Goal: Task Accomplishment & Management: Manage account settings

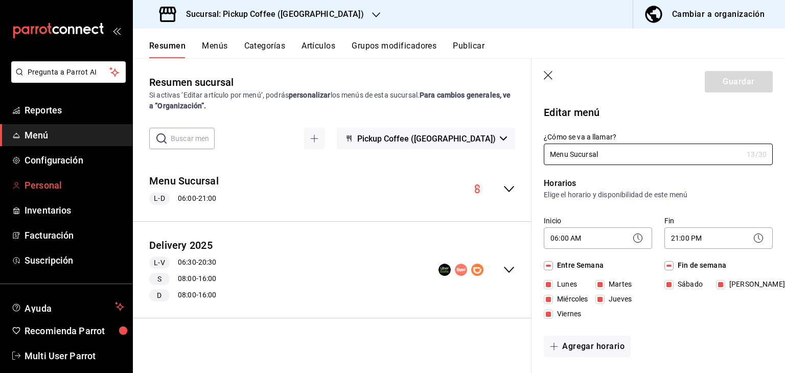
click at [66, 179] on span "Personal" at bounding box center [75, 185] width 100 height 14
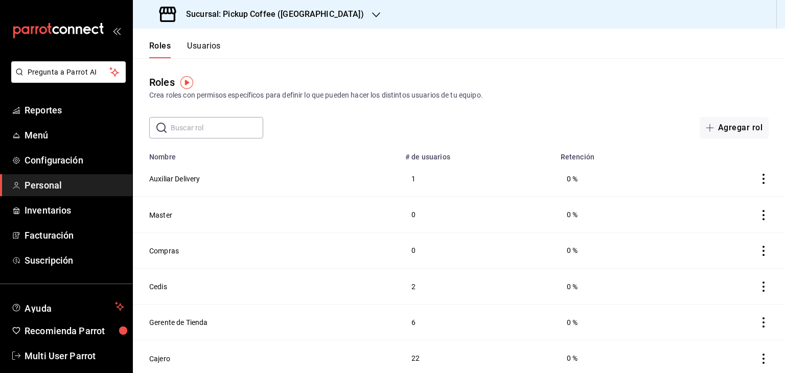
click at [213, 46] on button "Usuarios" at bounding box center [204, 49] width 34 height 17
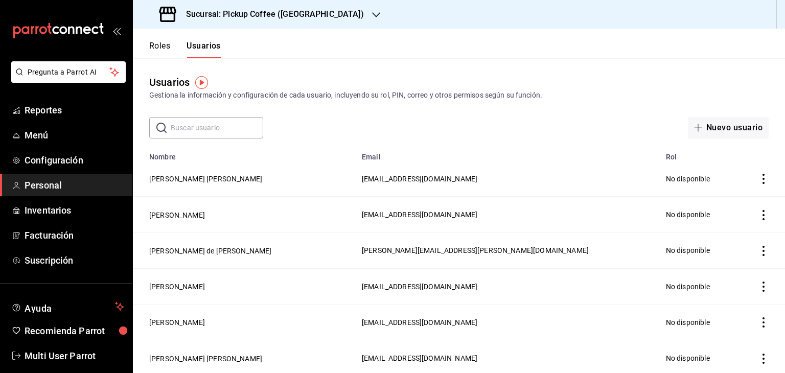
click at [759, 254] on icon "actions" at bounding box center [764, 251] width 10 height 10
click at [555, 247] on div at bounding box center [392, 186] width 785 height 373
click at [759, 248] on icon "actions" at bounding box center [764, 251] width 10 height 10
click at [229, 253] on div at bounding box center [392, 186] width 785 height 373
click at [229, 253] on button "[PERSON_NAME] de [PERSON_NAME]" at bounding box center [210, 251] width 123 height 10
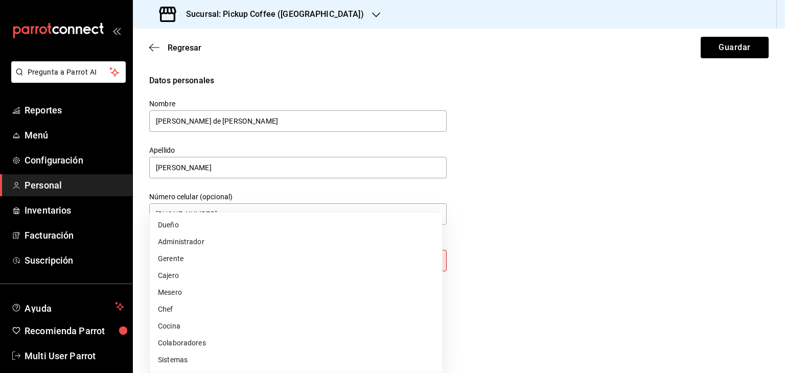
click at [321, 262] on body "Pregunta a Parrot AI Reportes Menú Configuración Personal Inventarios Facturaci…" at bounding box center [392, 186] width 785 height 373
click at [262, 259] on li "Gerente" at bounding box center [296, 259] width 292 height 17
type input "MANAGER"
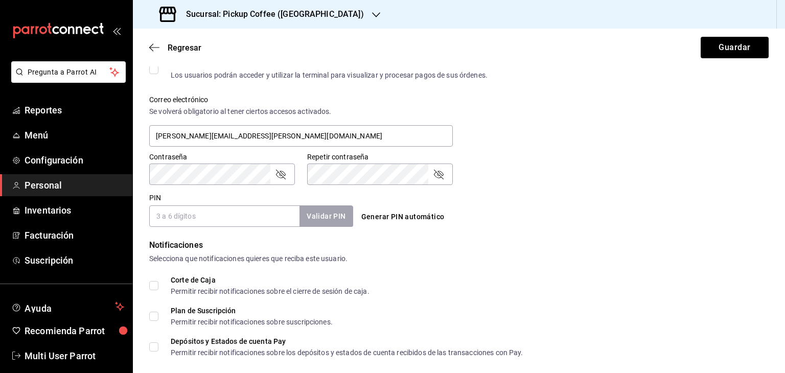
click at [232, 226] on input "PIN" at bounding box center [224, 216] width 150 height 21
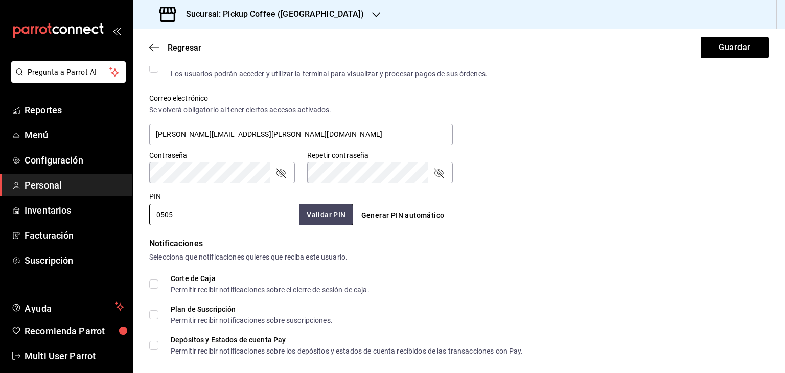
type input "0505"
click at [429, 283] on div "Corte de Caja Permitir recibir notificaciones sobre el cierre de sesión de caja." at bounding box center [459, 284] width 620 height 18
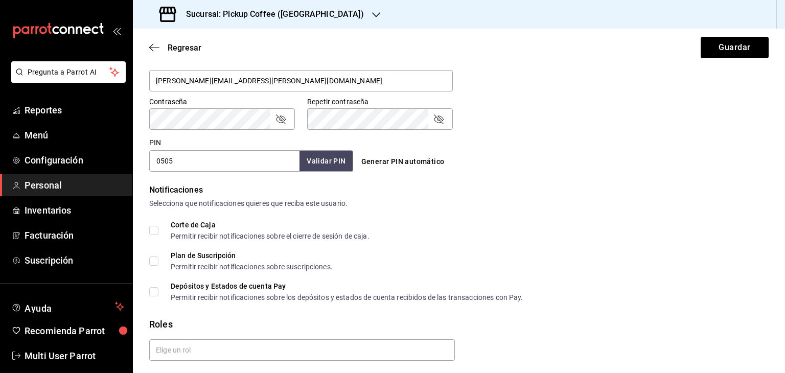
scroll to position [444, 0]
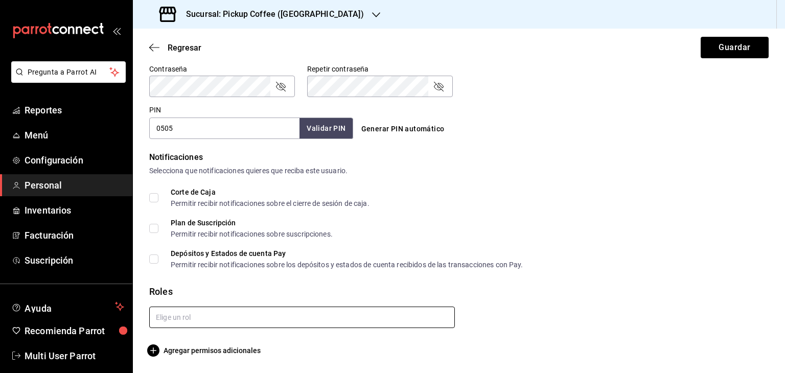
click at [184, 311] on input "text" at bounding box center [302, 317] width 306 height 21
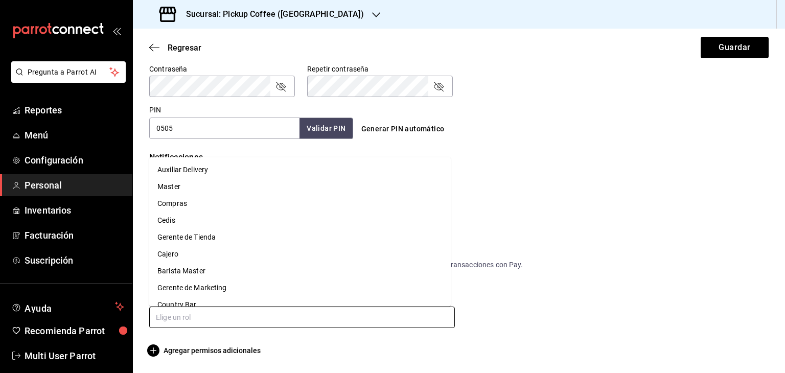
scroll to position [0, 0]
click at [217, 236] on li "Gerente de Tienda" at bounding box center [300, 237] width 302 height 17
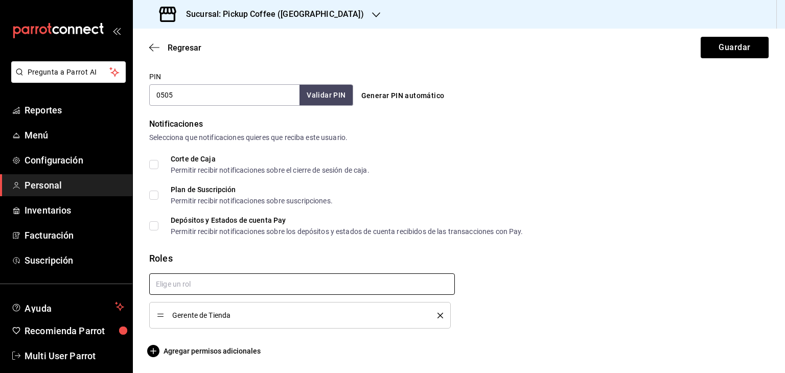
checkbox input "true"
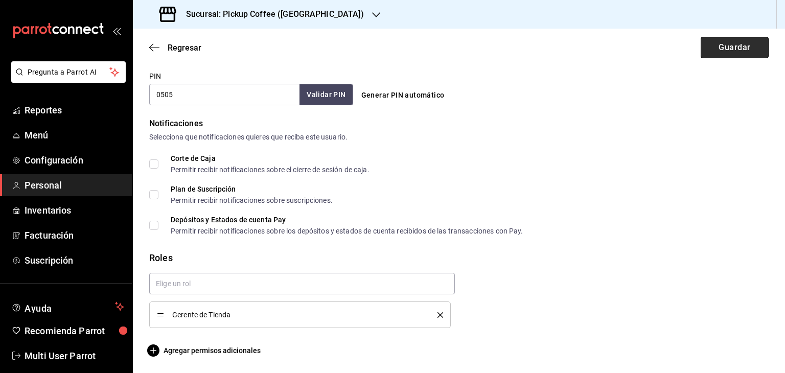
click at [732, 41] on button "Guardar" at bounding box center [735, 47] width 68 height 21
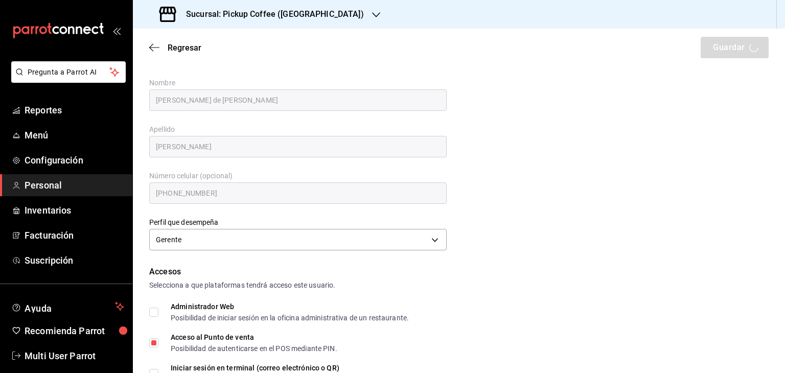
scroll to position [0, 0]
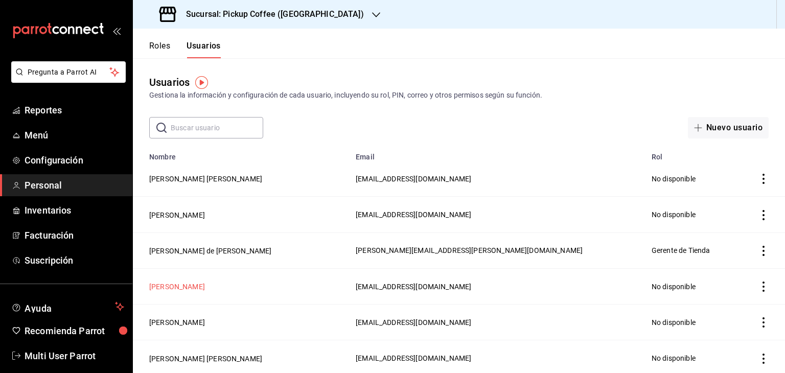
click at [205, 284] on button "[PERSON_NAME]" at bounding box center [177, 287] width 56 height 10
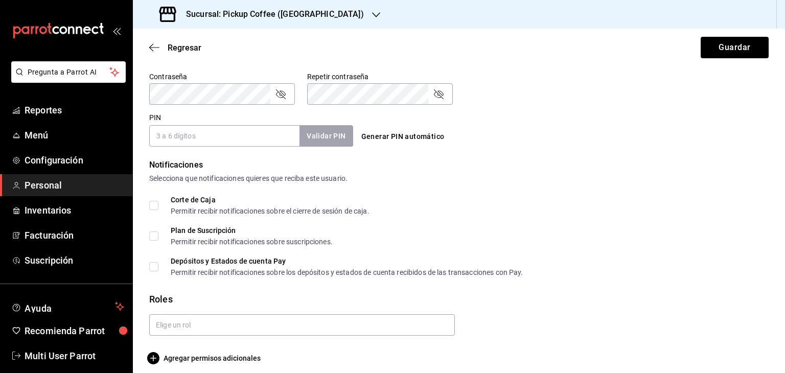
scroll to position [456, 0]
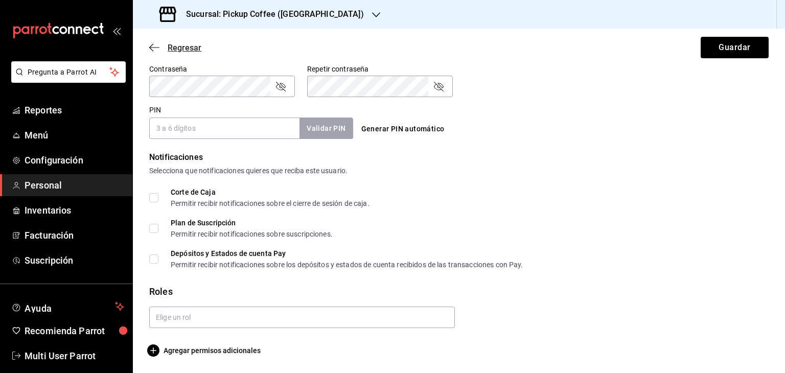
click at [151, 48] on icon "button" at bounding box center [154, 47] width 10 height 1
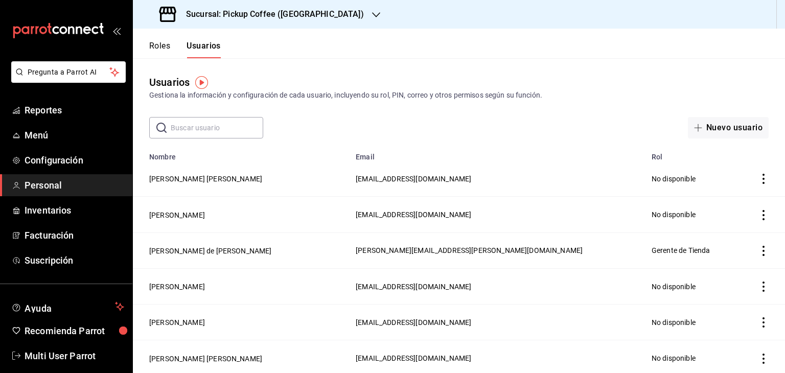
click at [372, 16] on icon "button" at bounding box center [376, 15] width 8 height 8
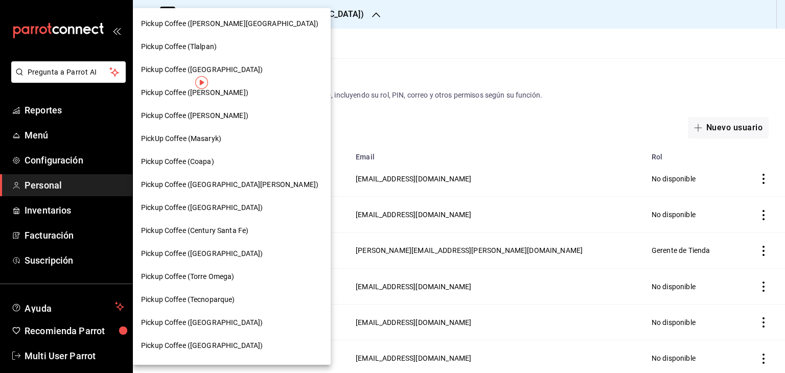
drag, startPoint x: 580, startPoint y: 44, endPoint x: 573, endPoint y: 46, distance: 7.8
click at [579, 45] on div at bounding box center [392, 186] width 785 height 373
